Goal: Use online tool/utility: Utilize a website feature to perform a specific function

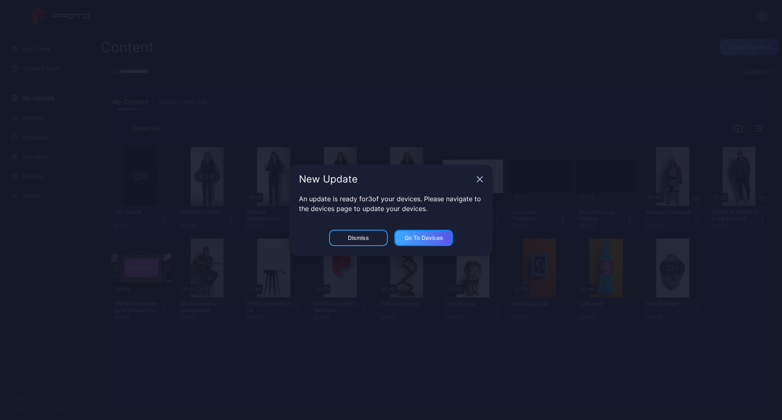
click at [406, 240] on div "Go to devices" at bounding box center [424, 238] width 39 height 7
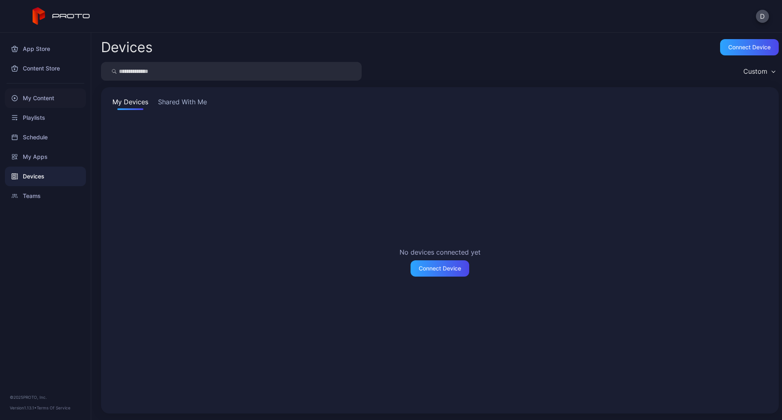
click at [56, 101] on div "My Content" at bounding box center [45, 98] width 81 height 20
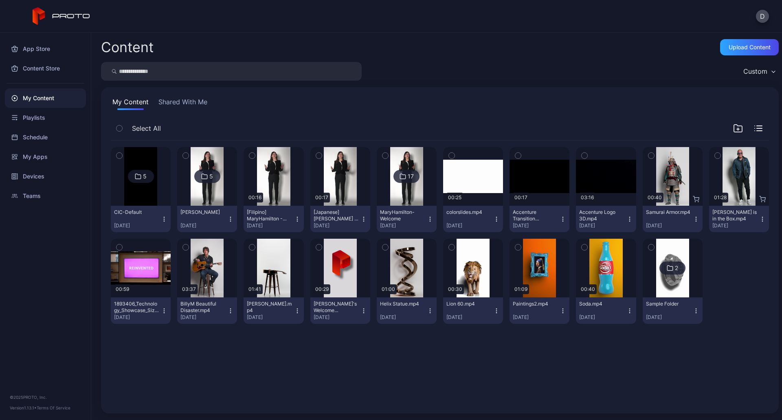
click at [207, 179] on div "5" at bounding box center [207, 176] width 26 height 13
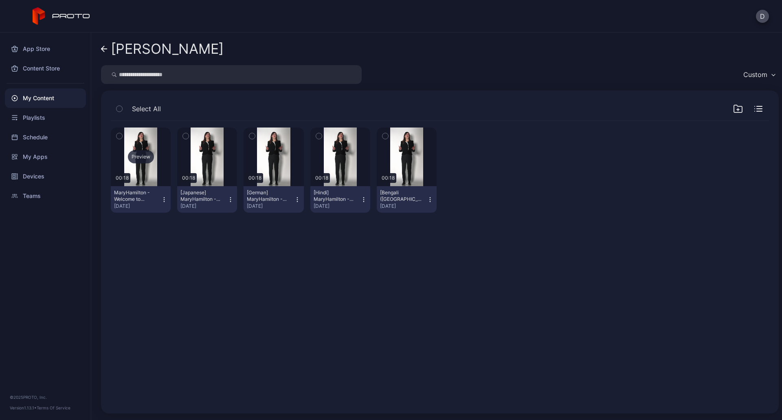
click at [142, 159] on div "Preview" at bounding box center [141, 156] width 26 height 13
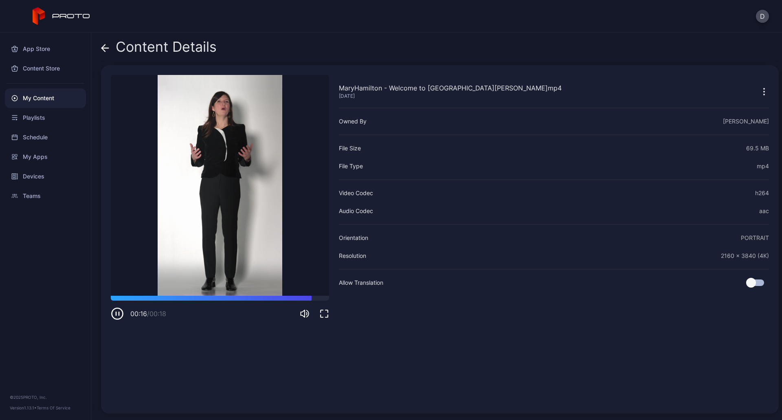
click at [105, 50] on icon at bounding box center [105, 48] width 8 height 8
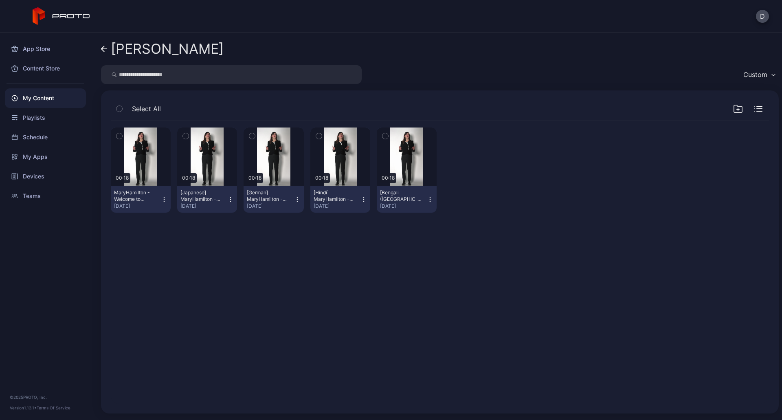
click at [163, 200] on icon "button" at bounding box center [164, 199] width 7 height 7
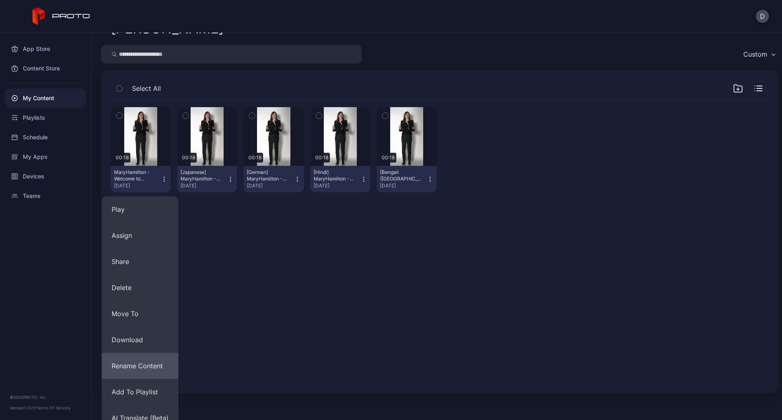
scroll to position [31, 0]
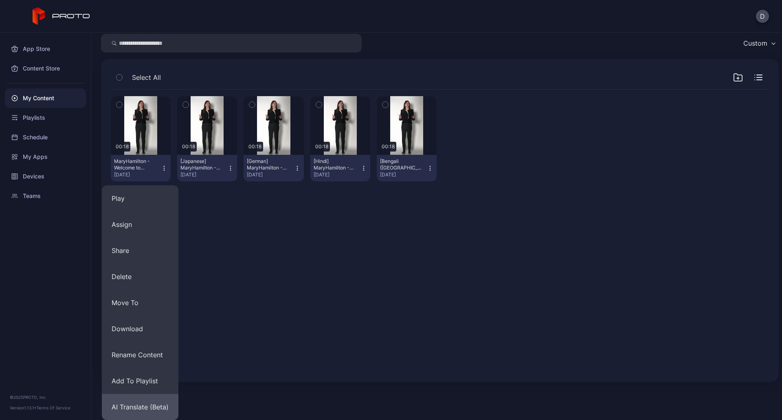
click at [153, 403] on button "AI Translate (Beta)" at bounding box center [140, 407] width 77 height 26
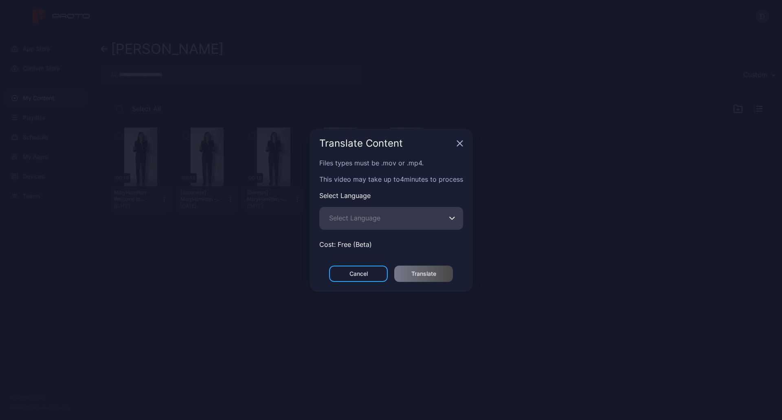
click at [452, 218] on icon "button" at bounding box center [452, 218] width 5 height 2
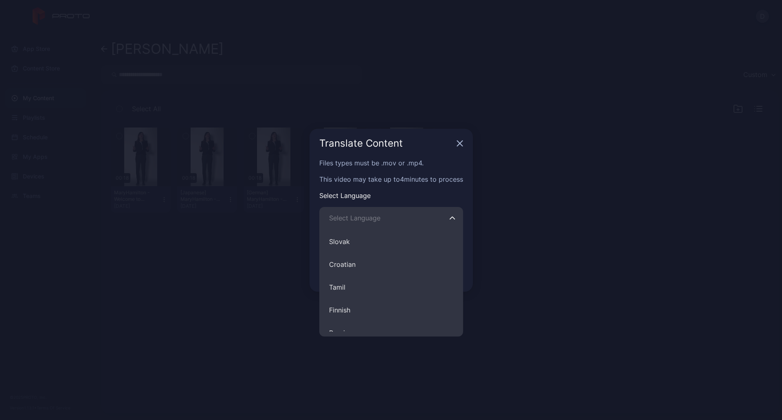
scroll to position [570, 0]
click at [460, 142] on icon "button" at bounding box center [460, 143] width 7 height 7
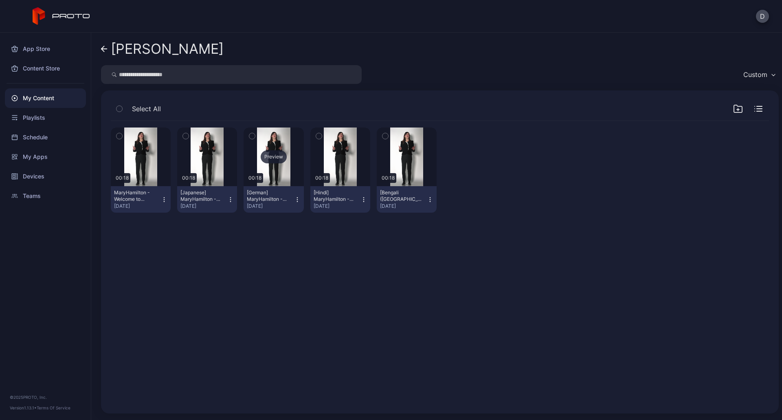
click at [273, 160] on div "Preview" at bounding box center [274, 156] width 26 height 13
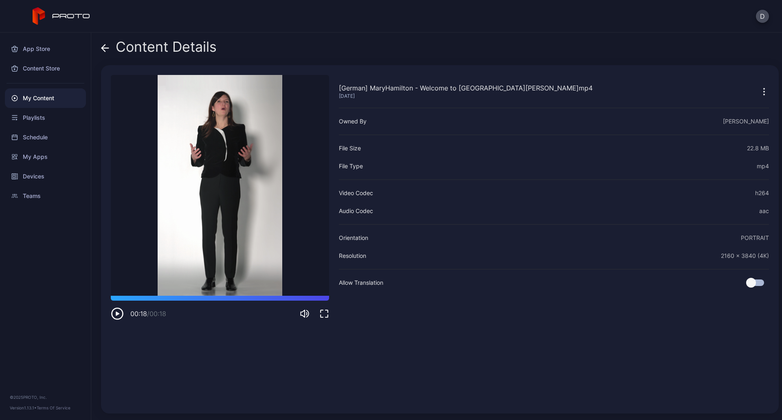
click at [104, 48] on icon at bounding box center [105, 48] width 7 height 0
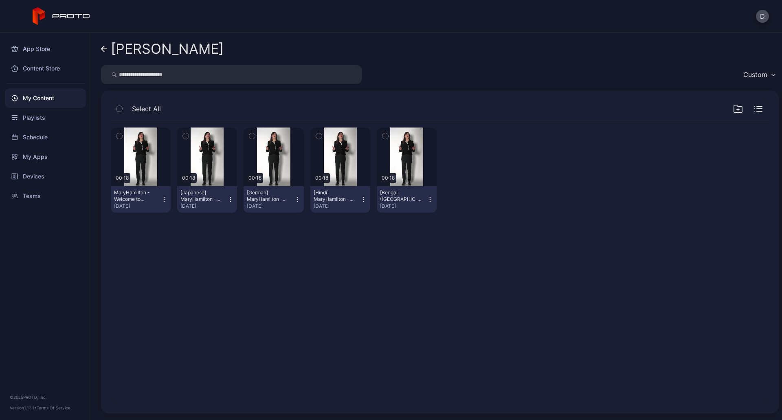
click at [162, 198] on icon "button" at bounding box center [164, 199] width 7 height 7
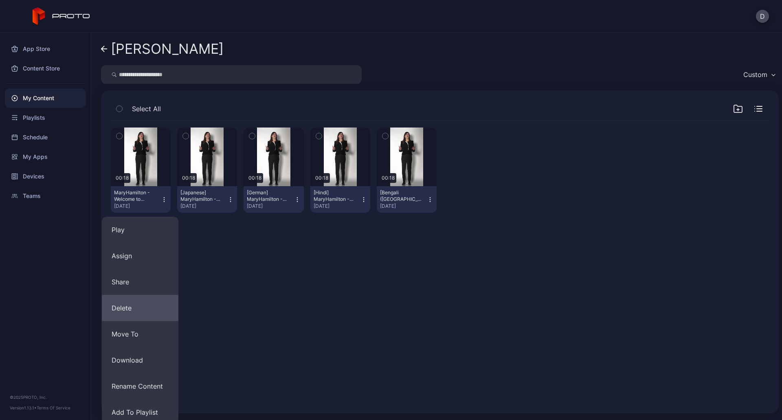
scroll to position [31, 0]
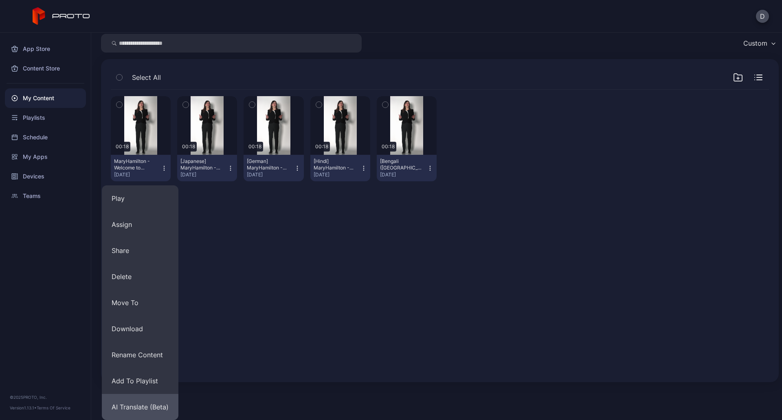
click at [150, 403] on button "AI Translate (Beta)" at bounding box center [140, 407] width 77 height 26
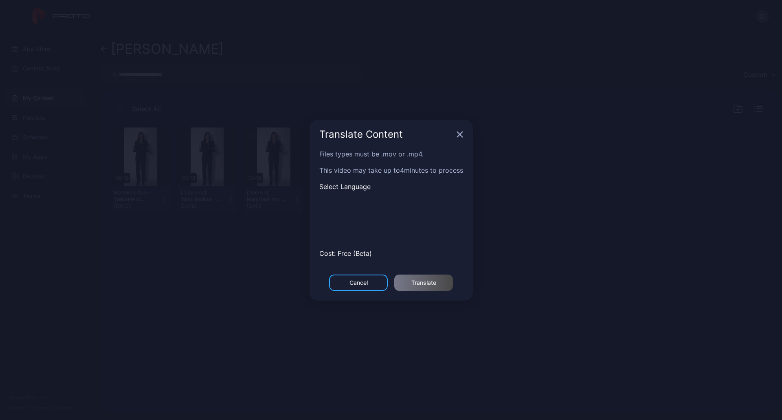
scroll to position [0, 0]
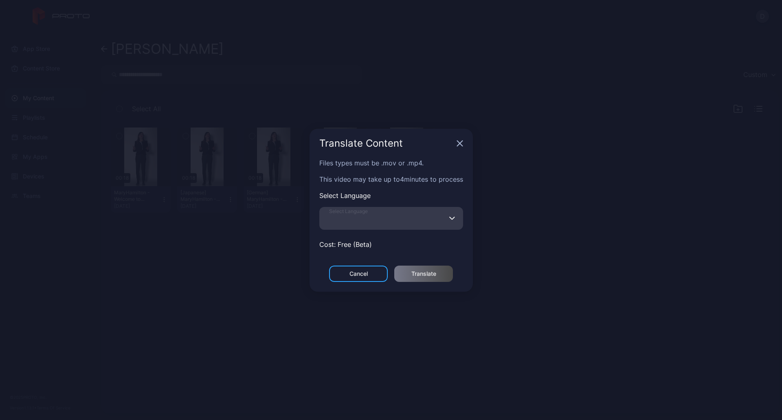
click at [457, 222] on input "Select Language" at bounding box center [391, 218] width 144 height 23
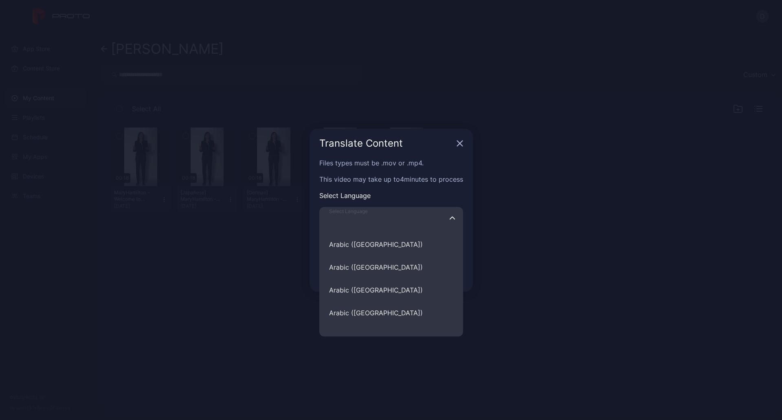
scroll to position [856, 0]
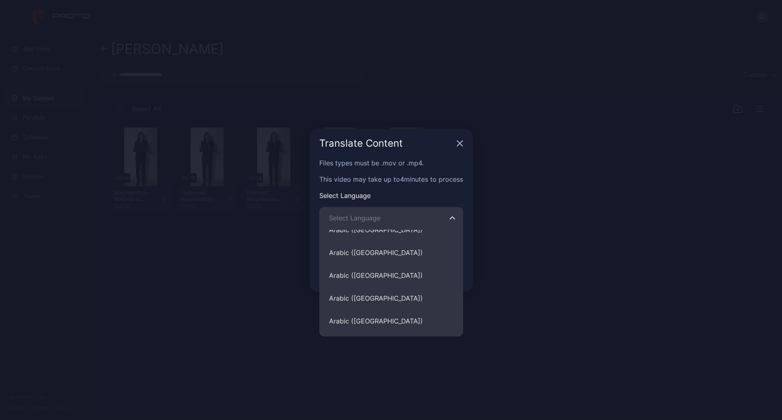
click at [463, 146] on icon "button" at bounding box center [460, 143] width 7 height 7
